Goal: Find specific page/section: Find specific page/section

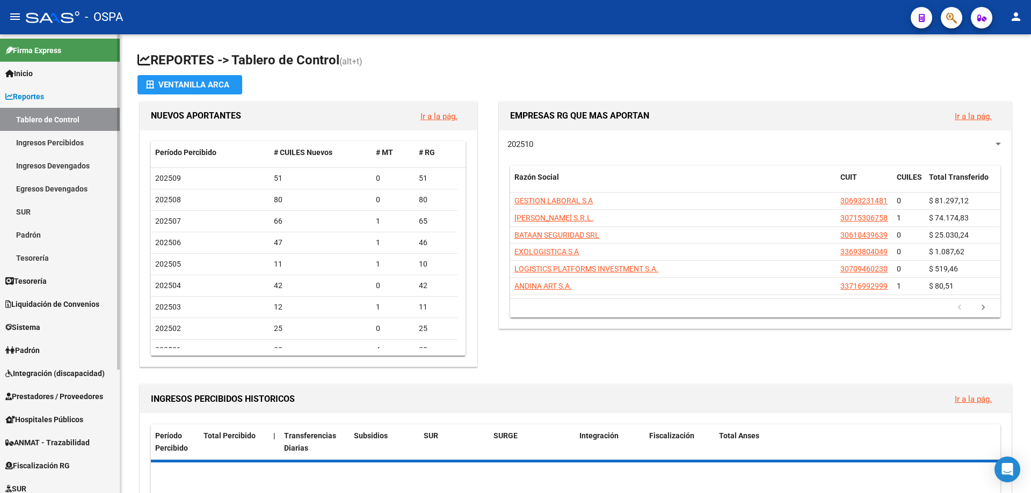
click at [34, 402] on span "Prestadores / Proveedores" at bounding box center [54, 397] width 98 height 12
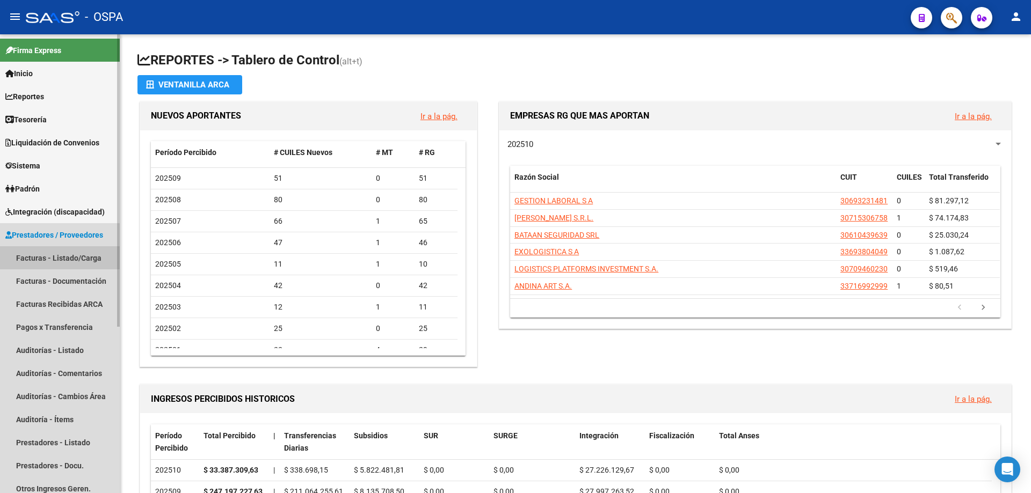
click at [60, 259] on link "Facturas - Listado/Carga" at bounding box center [60, 257] width 120 height 23
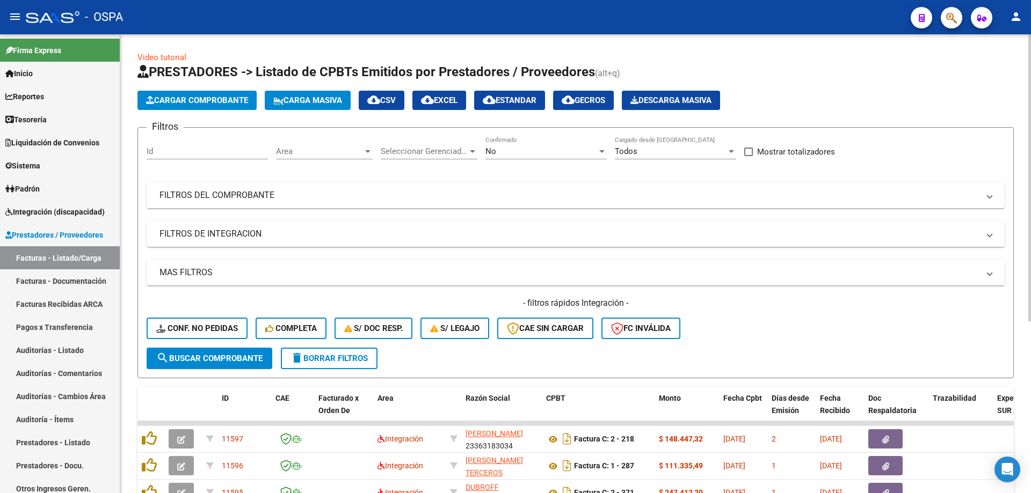
click at [312, 146] on div "Area Area" at bounding box center [324, 147] width 97 height 23
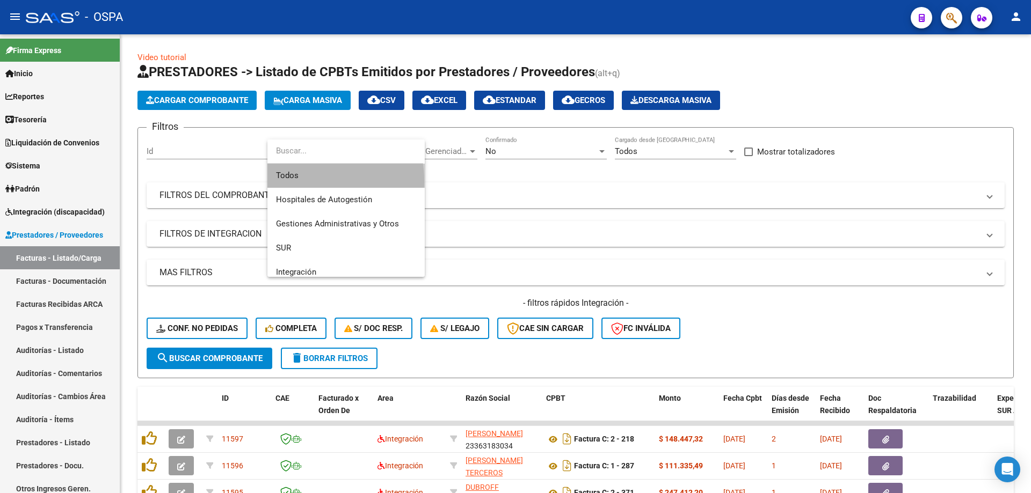
click at [305, 181] on span "Todos" at bounding box center [346, 176] width 140 height 24
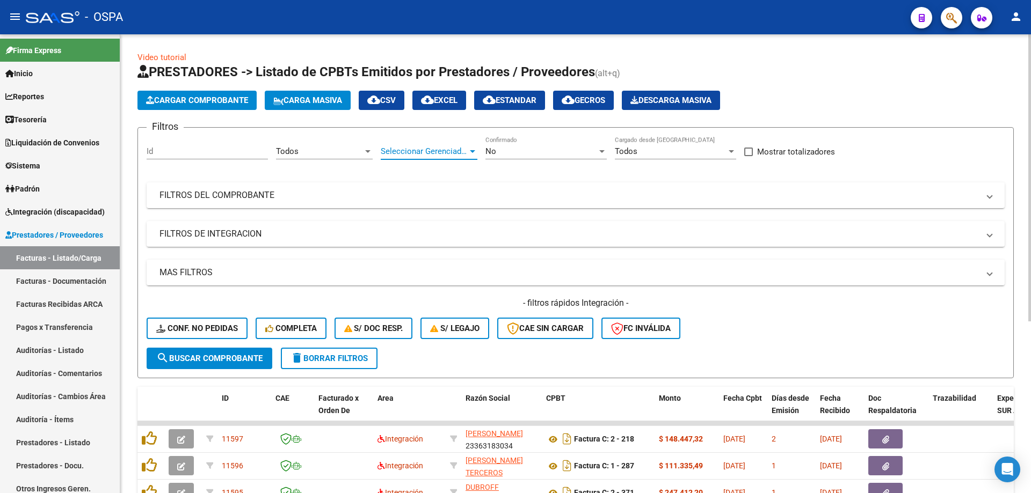
click at [398, 149] on span "Seleccionar Gerenciador" at bounding box center [424, 152] width 87 height 10
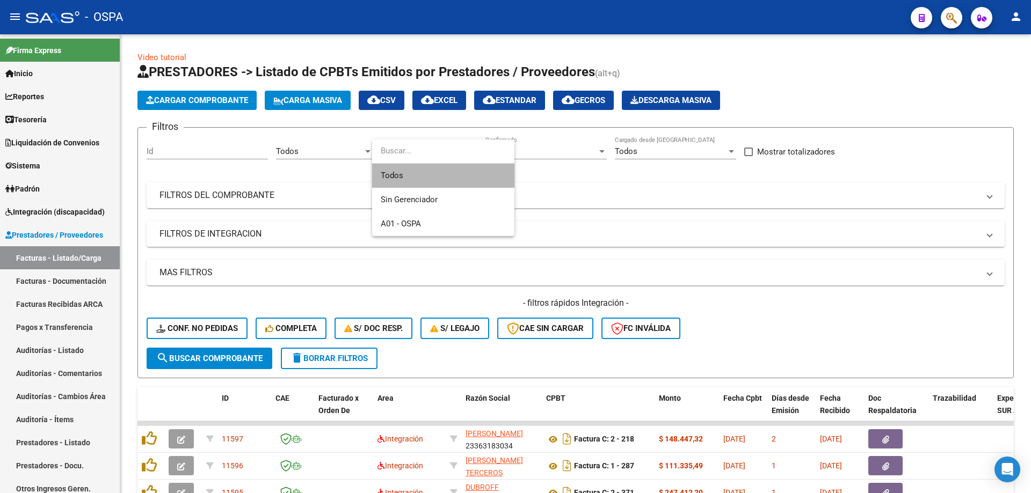
click at [399, 174] on span "Todos" at bounding box center [443, 176] width 125 height 24
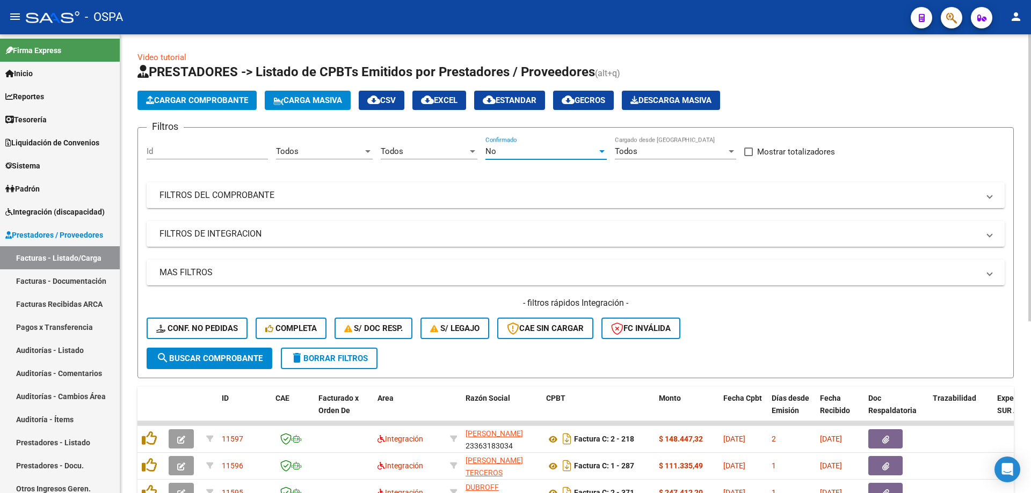
click at [556, 150] on div "No" at bounding box center [541, 152] width 112 height 10
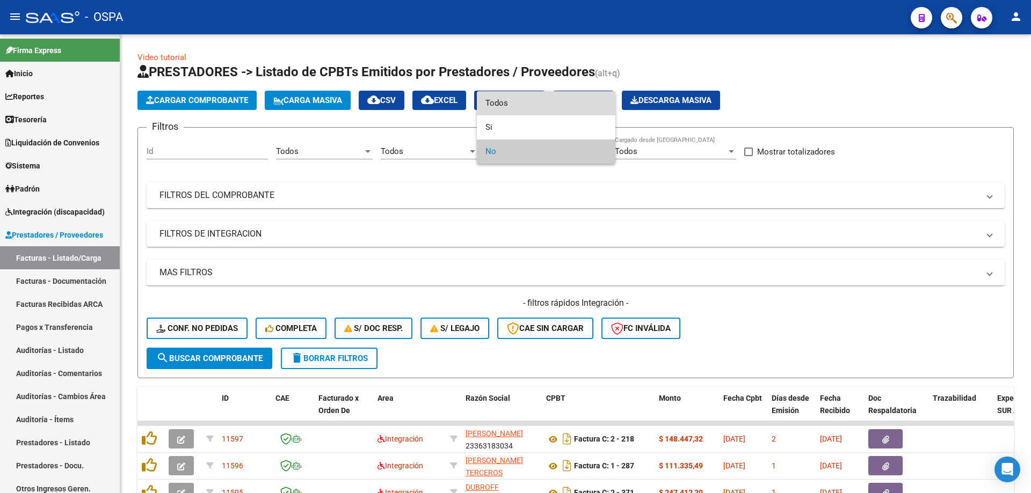
click at [547, 105] on span "Todos" at bounding box center [545, 103] width 121 height 24
